Goal: Task Accomplishment & Management: Use online tool/utility

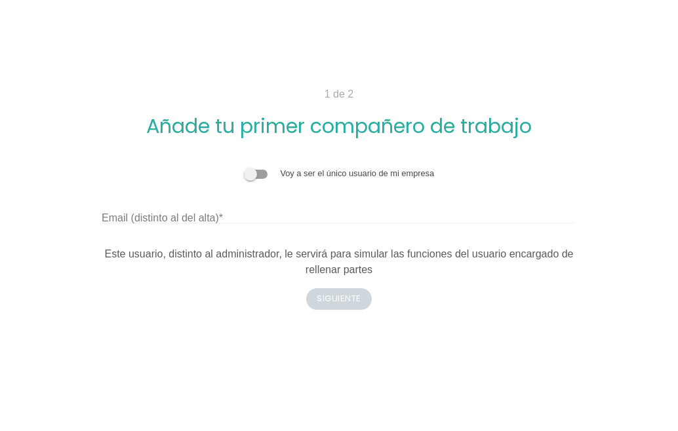
click at [267, 174] on span at bounding box center [256, 174] width 24 height 9
click at [244, 167] on input "checkbox" at bounding box center [244, 167] width 0 height 0
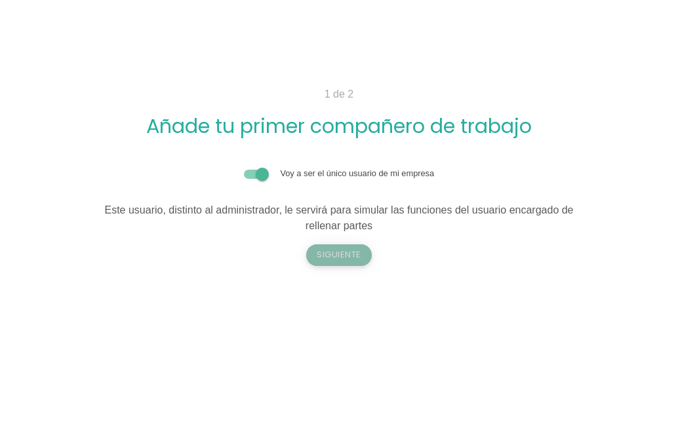
click at [351, 256] on button "Siguiente" at bounding box center [339, 255] width 66 height 21
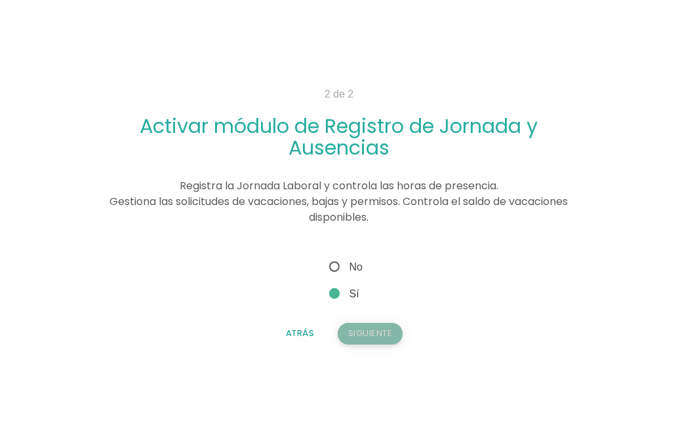
click at [361, 338] on button "Siguiente" at bounding box center [371, 333] width 66 height 21
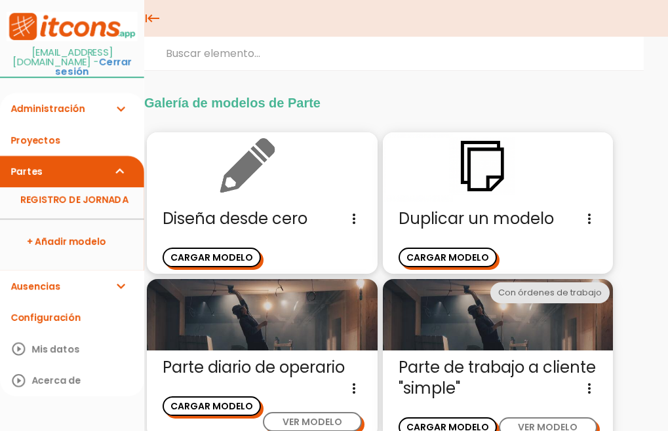
click at [241, 178] on img at bounding box center [262, 167] width 231 height 70
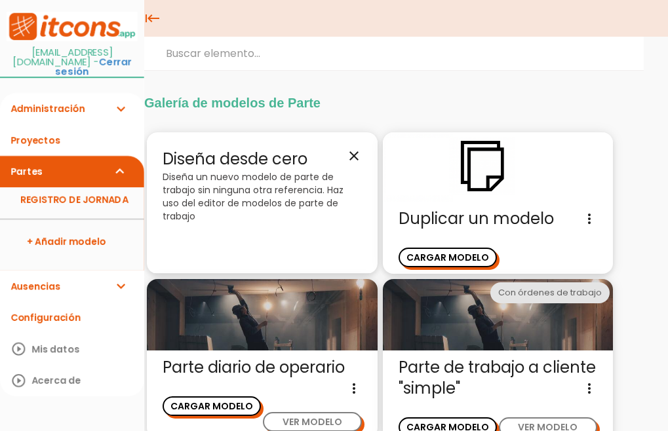
click at [214, 198] on p "Diseña un nuevo modelo de parte de trabajo sin ninguna otra referencia. Haz uso…" at bounding box center [262, 196] width 199 height 52
click at [280, 231] on div "Diseña desde cero close Diseña un nuevo modelo de parte de trabajo sin ninguna …" at bounding box center [262, 203] width 231 height 142
click at [356, 146] on div "Diseña desde cero close Diseña un nuevo modelo de parte de trabajo sin ninguna …" at bounding box center [262, 203] width 231 height 142
click at [355, 153] on icon "close" at bounding box center [354, 156] width 16 height 16
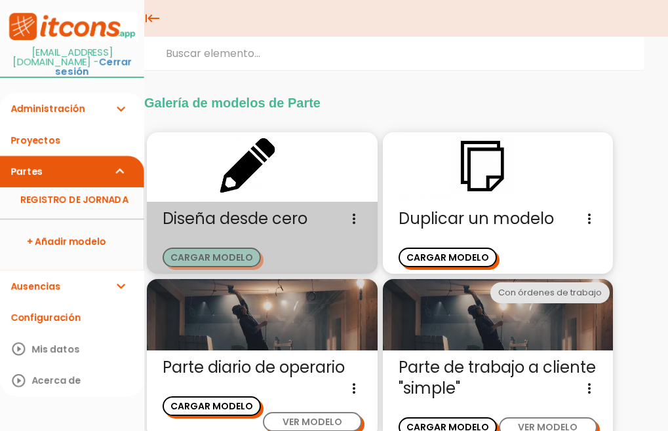
click at [220, 254] on button "CARGAR MODELO" at bounding box center [212, 257] width 98 height 19
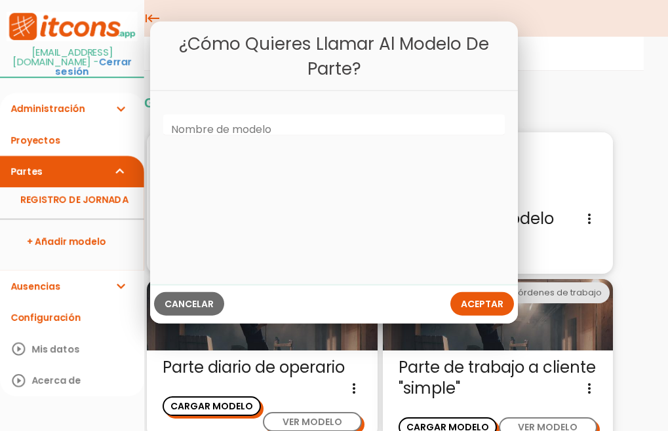
click at [174, 142] on div "Nombre de modelo" at bounding box center [333, 125] width 341 height 42
click at [191, 125] on label "Nombre de modelo" at bounding box center [221, 130] width 100 height 15
click at [191, 125] on input "Nombre de modelo" at bounding box center [333, 125] width 341 height 21
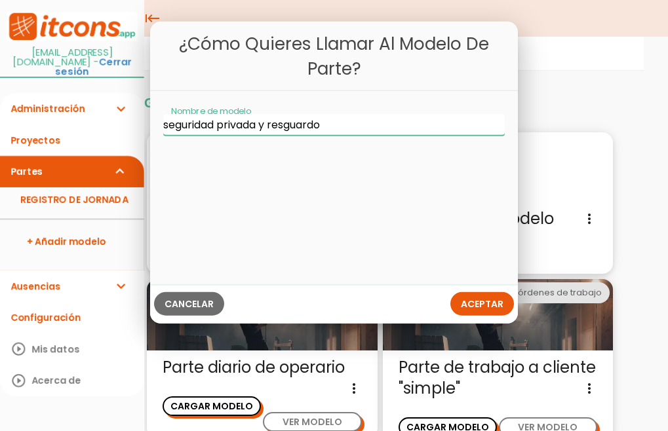
type input "seguridad privada y resguardo"
click at [477, 301] on span "Aceptar" at bounding box center [482, 304] width 43 height 13
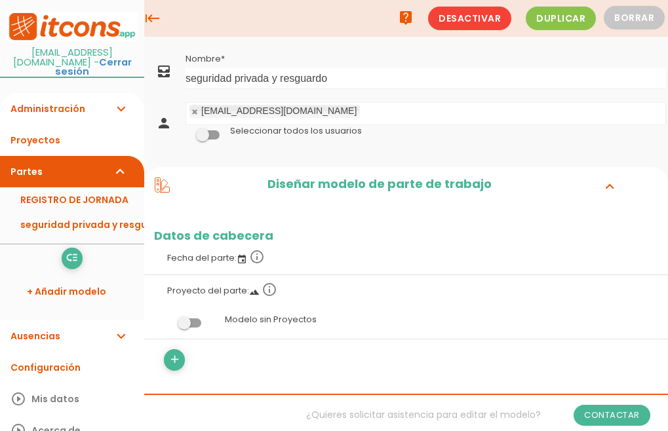
click at [210, 133] on span at bounding box center [208, 134] width 24 height 9
click at [186, 131] on input "checkbox" at bounding box center [186, 131] width 0 height 0
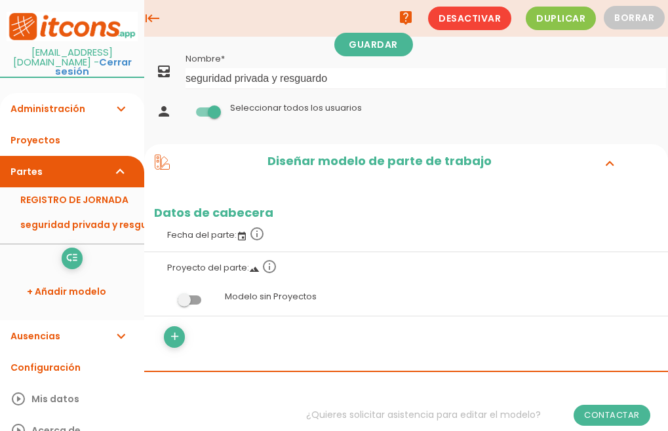
click at [195, 233] on label "Fecha del parte: event info_outline" at bounding box center [406, 234] width 504 height 29
click at [127, 225] on link "seguridad privada y resguardo" at bounding box center [72, 224] width 144 height 25
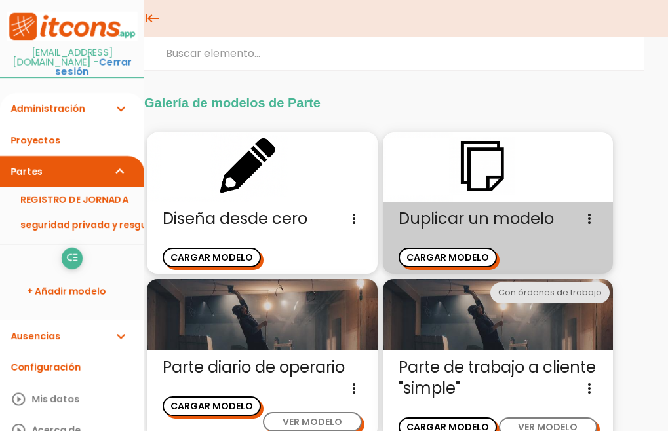
click at [585, 215] on icon "more_vert" at bounding box center [590, 219] width 16 height 21
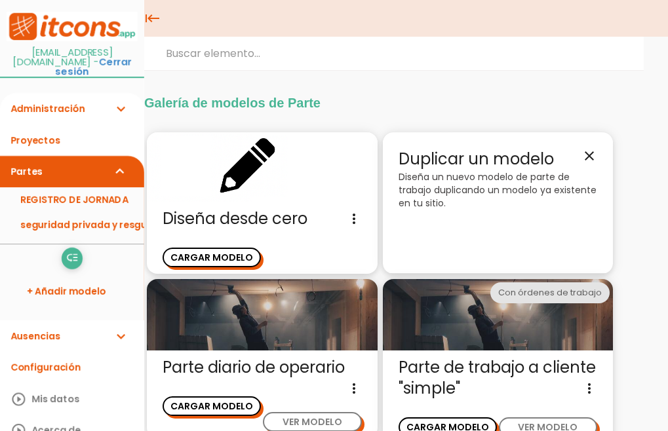
click at [506, 174] on p "Diseña un nuevo modelo de parte de trabajo duplicando un modelo ya existente en…" at bounding box center [498, 189] width 199 height 39
click at [589, 153] on icon "close" at bounding box center [590, 156] width 16 height 16
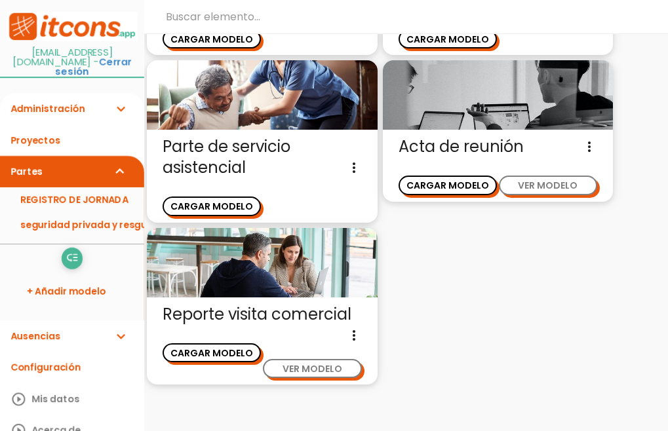
scroll to position [2764, 0]
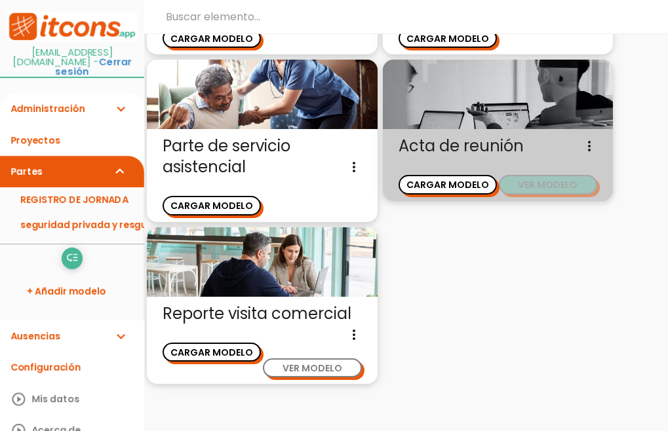
click at [530, 175] on button "VER MODELO" at bounding box center [548, 184] width 98 height 19
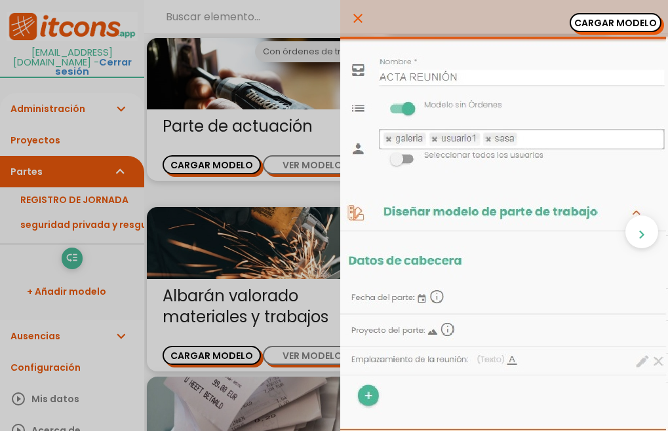
scroll to position [343, 0]
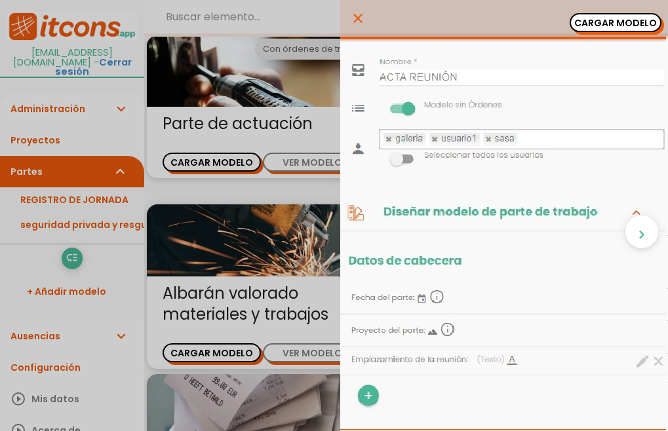
click at [350, 14] on icon "close" at bounding box center [358, 18] width 16 height 37
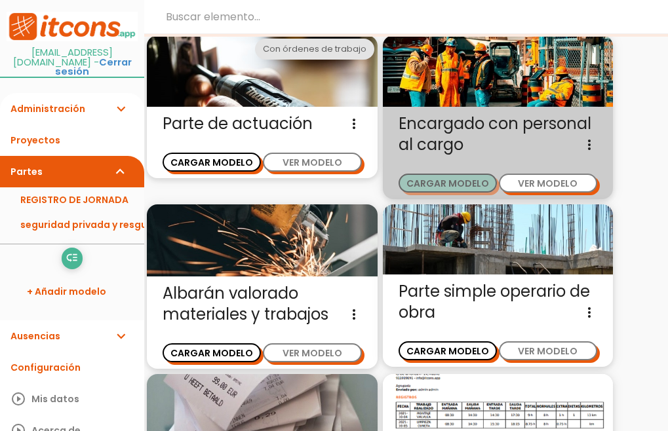
click at [455, 180] on button "CARGAR MODELO" at bounding box center [448, 183] width 98 height 19
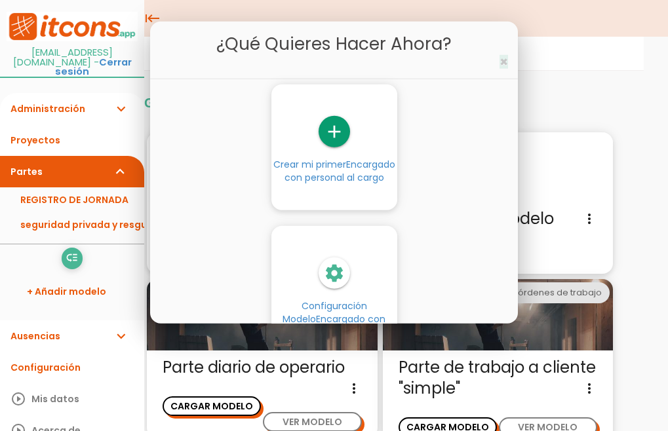
click at [502, 70] on span "×" at bounding box center [504, 61] width 9 height 19
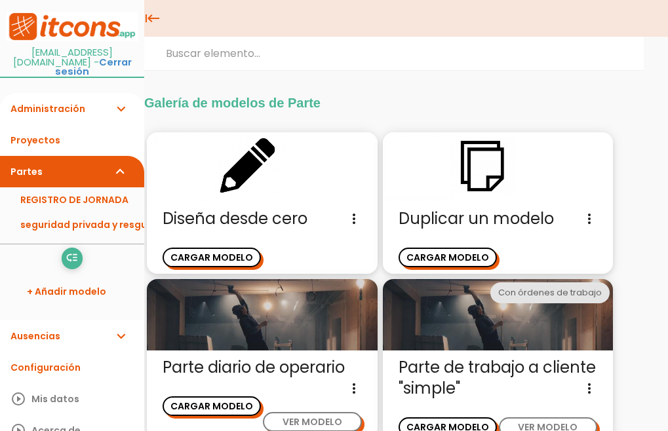
click at [154, 20] on icon "keyboard_tab" at bounding box center [152, 18] width 16 height 37
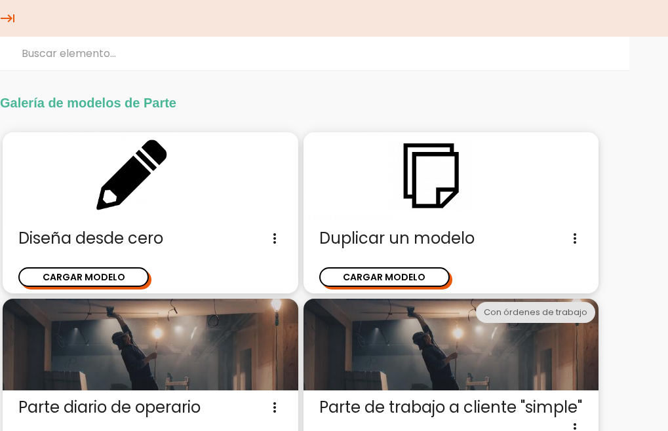
click at [3, 14] on icon "keyboard_tab" at bounding box center [8, 18] width 16 height 37
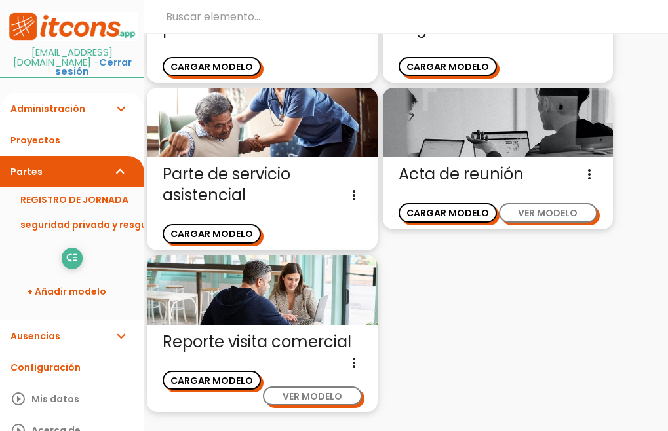
scroll to position [2764, 0]
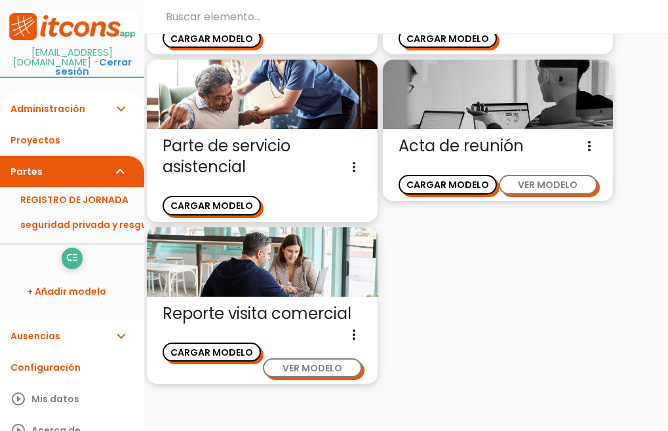
click at [480, 67] on img at bounding box center [498, 95] width 231 height 70
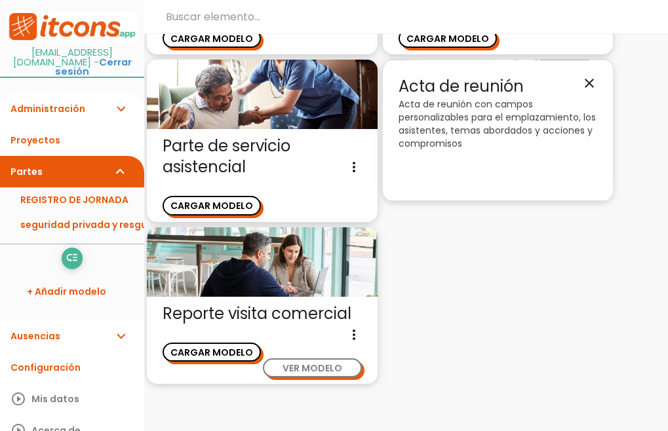
click at [435, 98] on p "Acta de reunión con campos personalizables para el emplazamiento, los asistente…" at bounding box center [498, 124] width 199 height 52
click at [587, 75] on icon "close" at bounding box center [590, 83] width 16 height 16
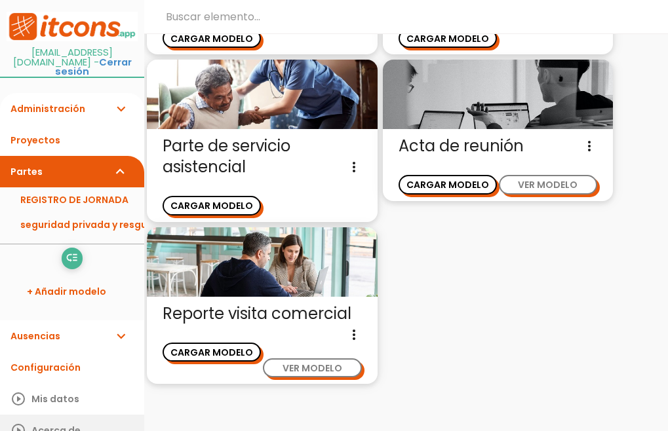
click at [131, 430] on link "play_circle_outline Acerca de" at bounding box center [72, 430] width 144 height 31
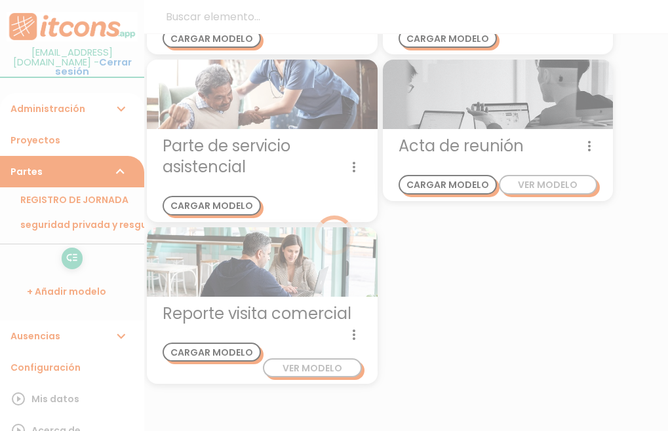
click at [131, 430] on div at bounding box center [334, 215] width 668 height 431
